Goal: Task Accomplishment & Management: Manage account settings

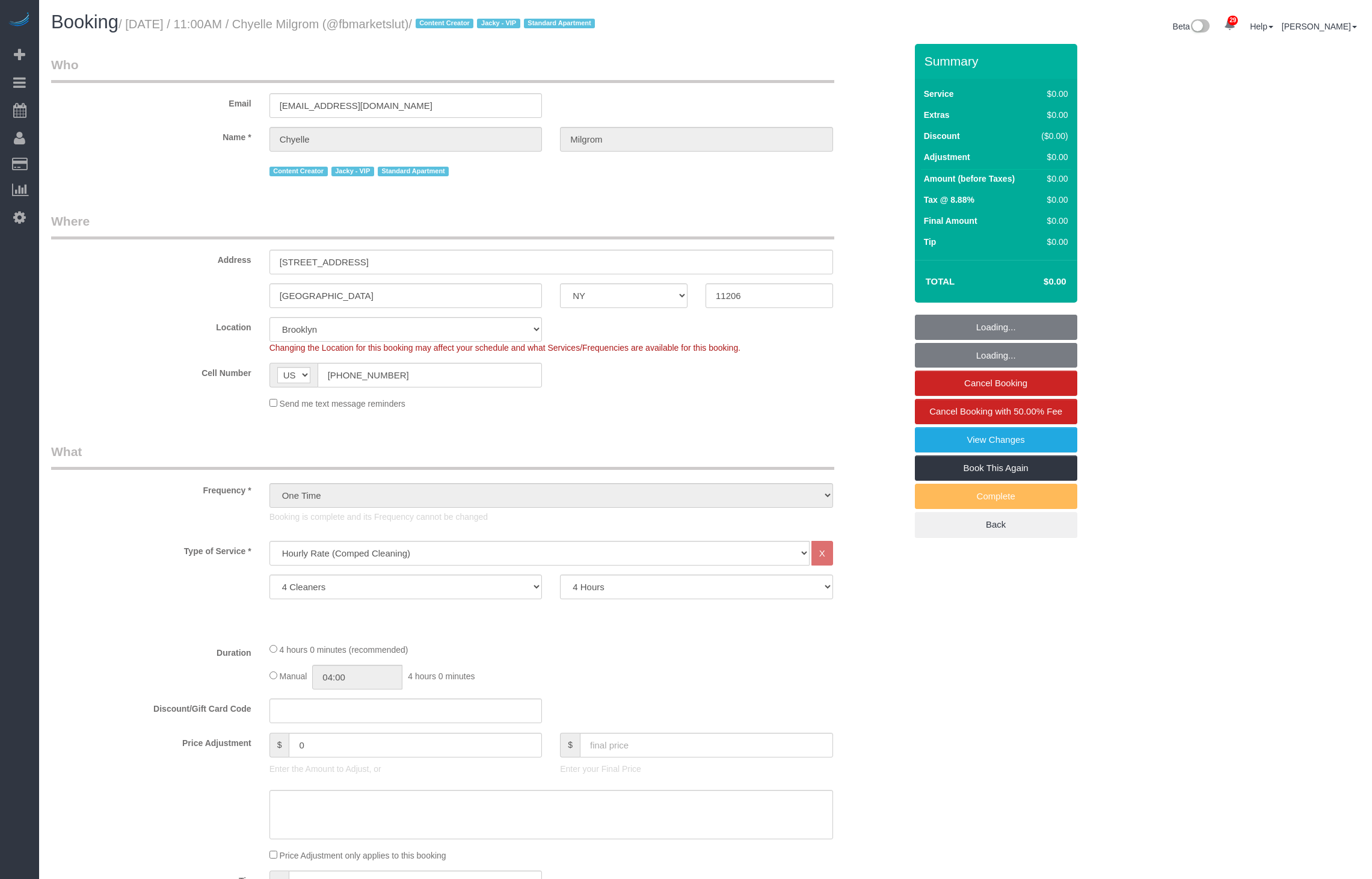
select select "NY"
select select "4"
select select "240"
select select "spot1"
select select "number:89"
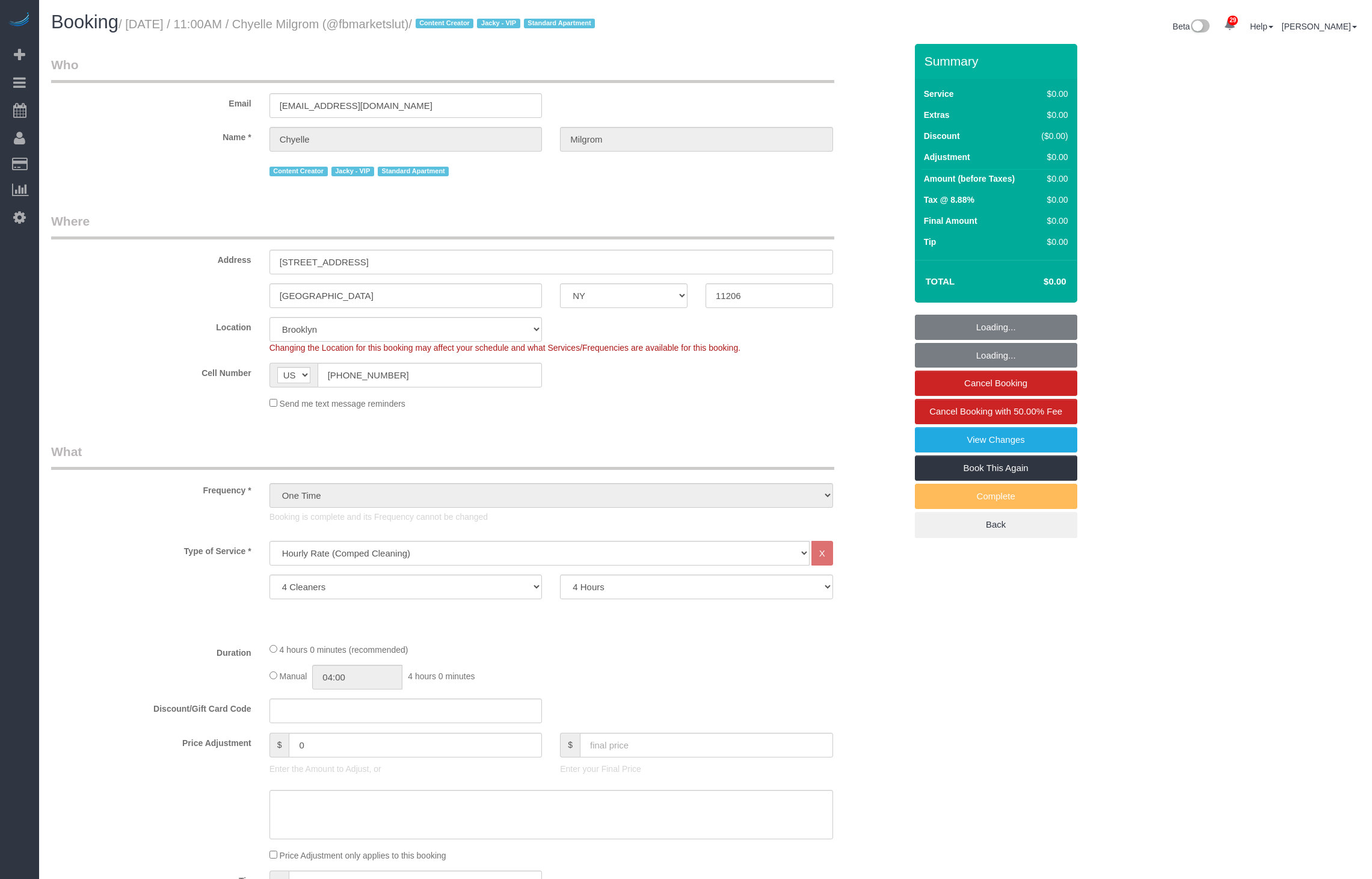
select select "number:90"
select select "number:15"
select select "number:7"
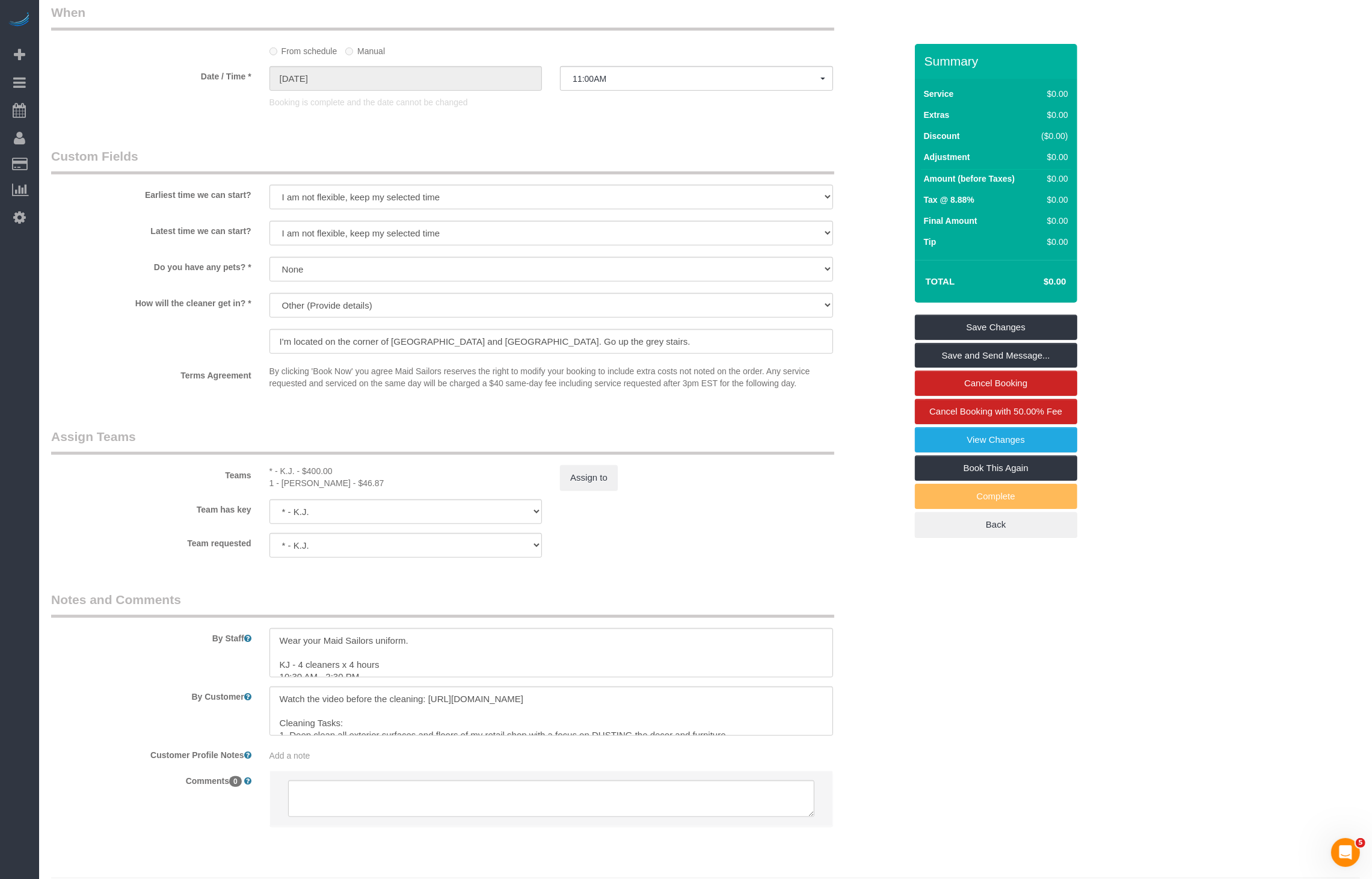
scroll to position [993, 0]
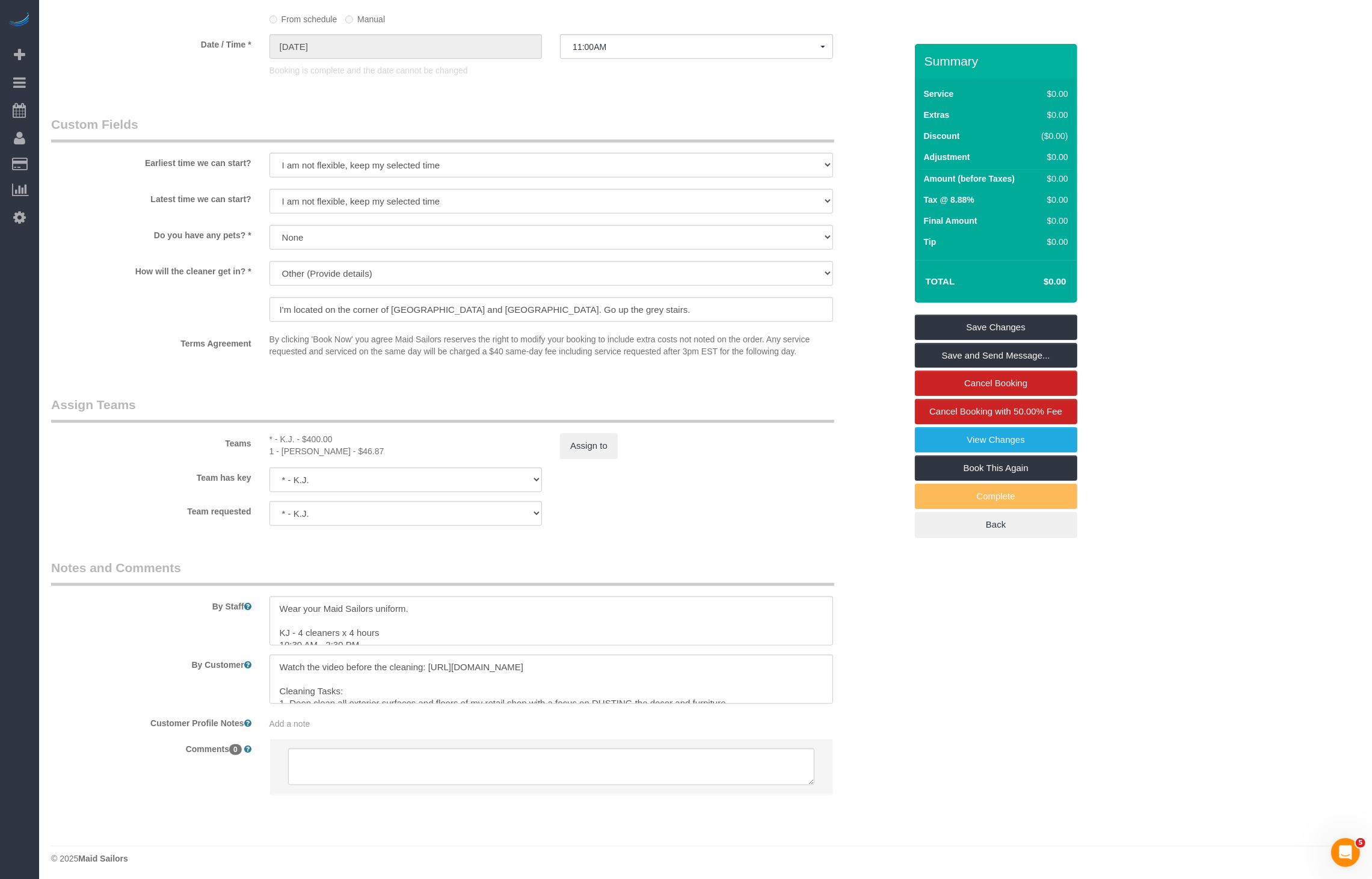
click at [619, 447] on div "Assign to" at bounding box center [697, 446] width 291 height 26
click at [604, 447] on button "Assign to" at bounding box center [589, 446] width 58 height 26
click at [588, 439] on button "Assign to" at bounding box center [589, 446] width 58 height 26
click at [335, 632] on textarea at bounding box center [551, 621] width 564 height 49
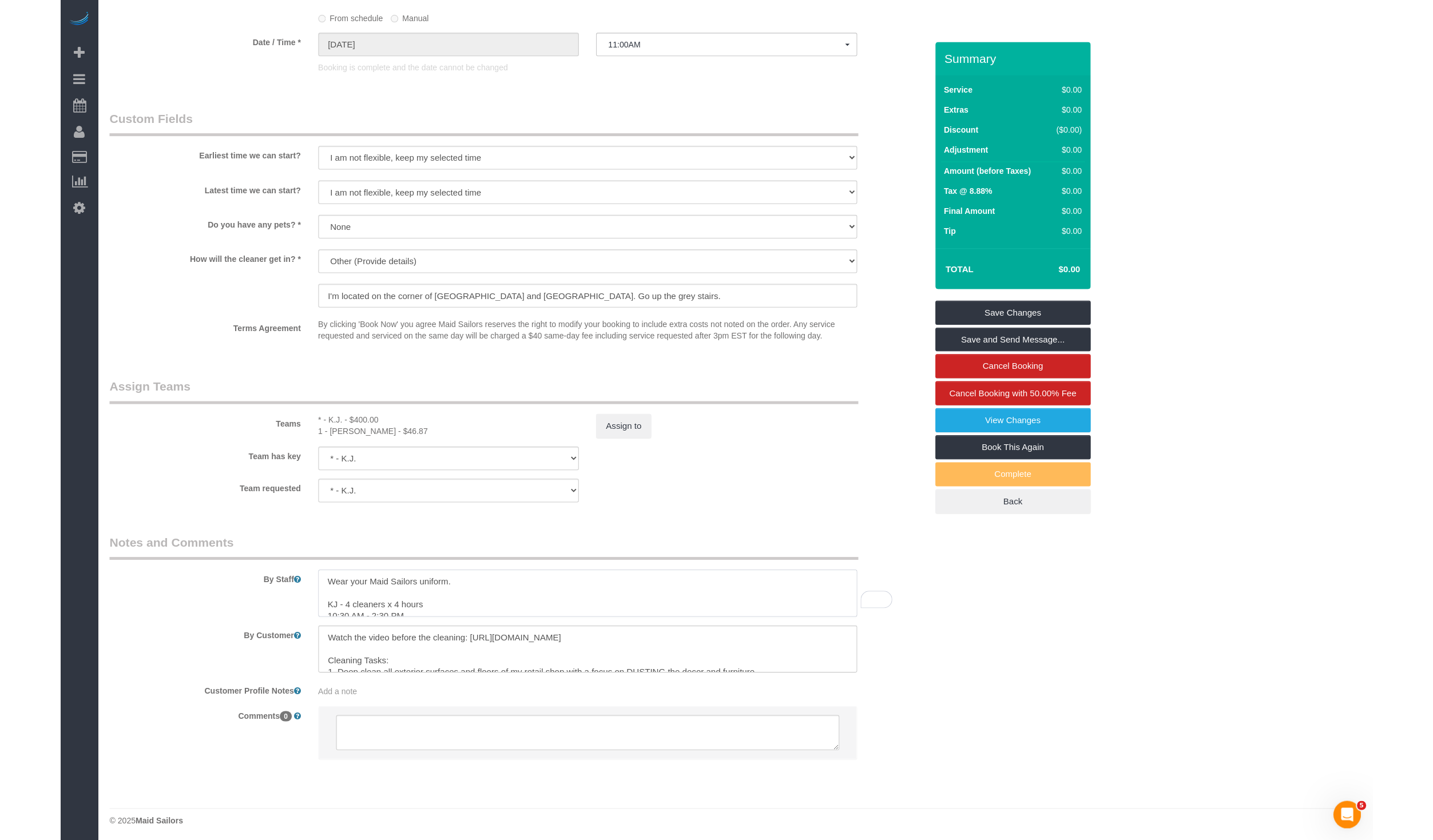
scroll to position [938, 0]
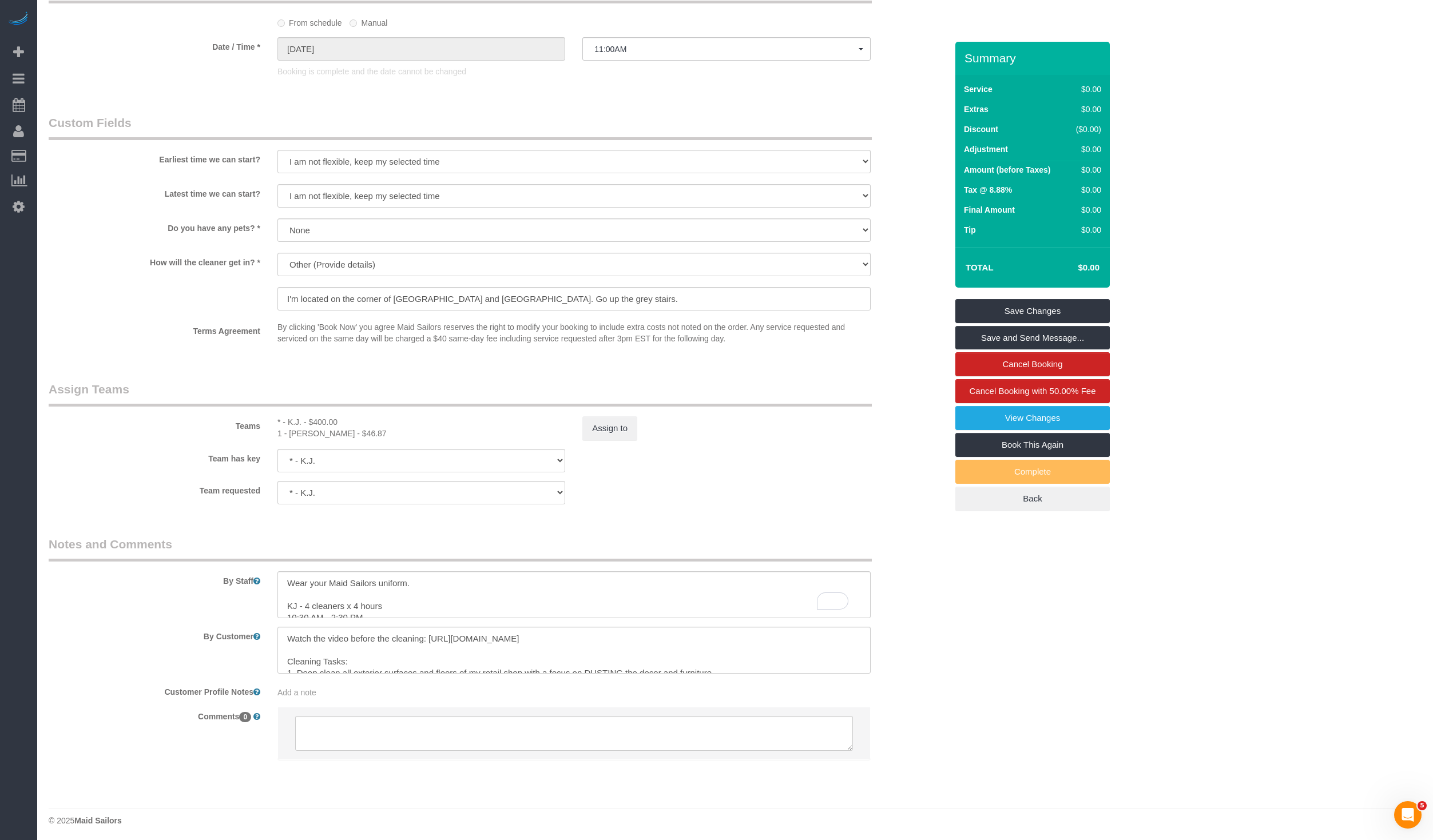
click at [896, 347] on div "Terms Agreement By clicking 'Book Now' you agree Maid Sailors reserves the righ…" at bounding box center [498, 335] width 915 height 28
click at [889, 354] on fieldset "Custom Fields Earliest time we can start? I am not flexible, keep my selected t…" at bounding box center [498, 236] width 898 height 243
